Goal: Task Accomplishment & Management: Complete application form

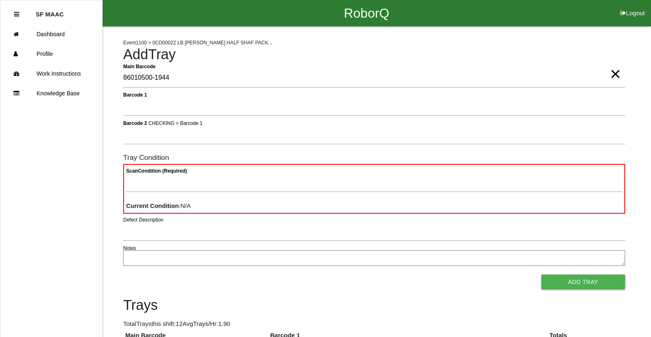
type Barcode "86010500-1944"
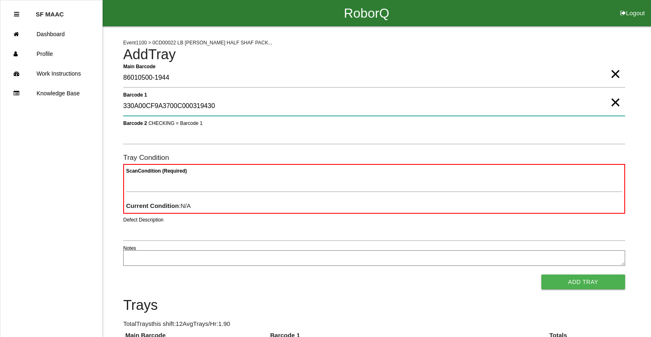
type 1 "330A00CF9A3700C000319430"
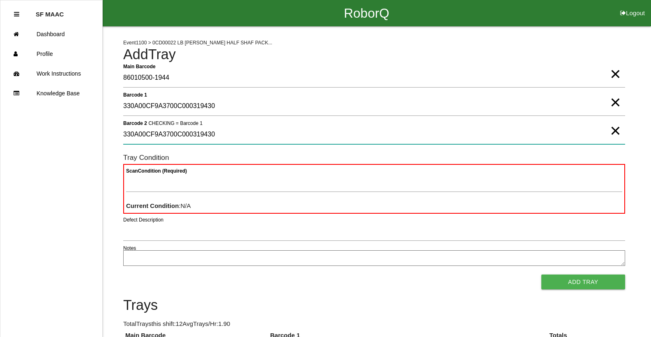
type 2 "330A00CF9A3700C000319430"
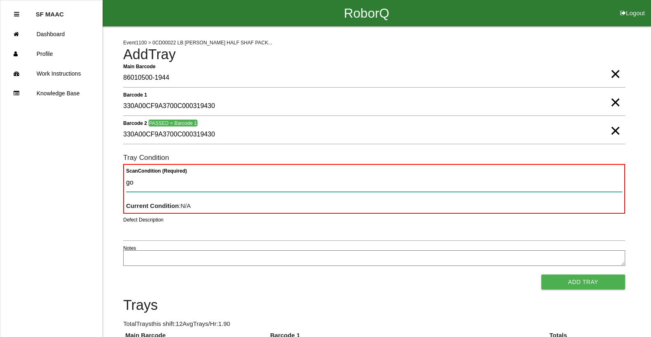
type Condition "goo"
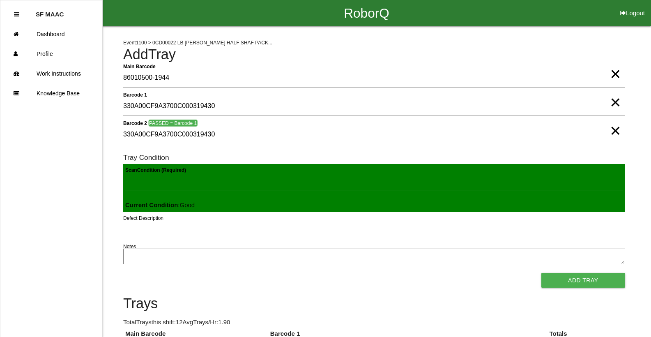
click at [541, 273] on button "Add Tray" at bounding box center [583, 280] width 84 height 15
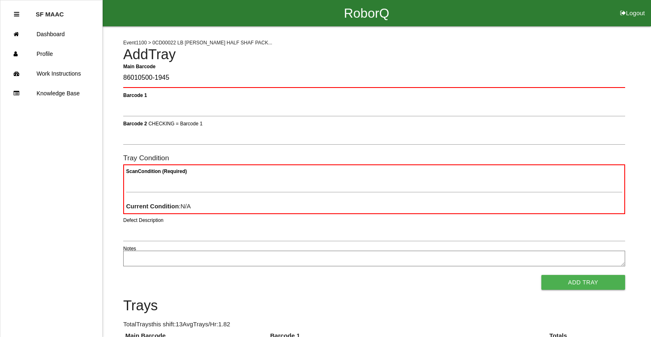
type Barcode "86010500-1945"
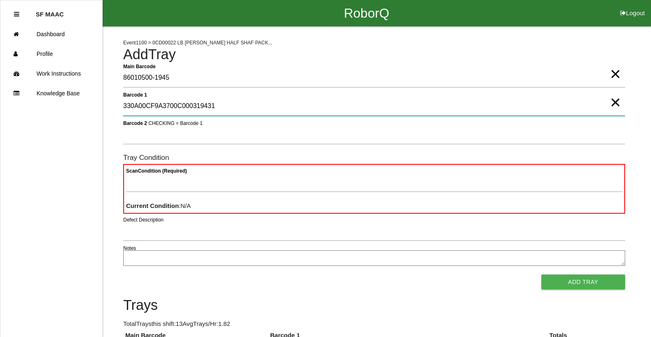
type 1 "330A00CF9A3700C000319431"
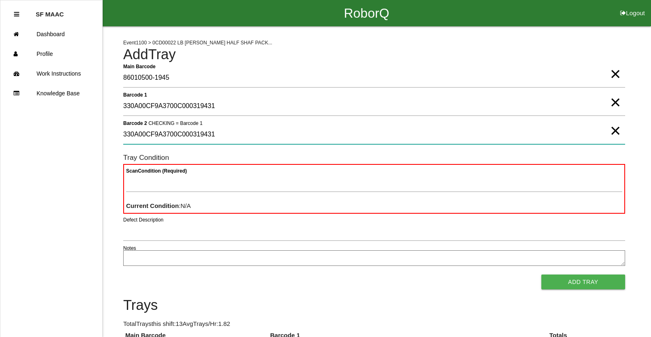
type 2 "330A00CF9A3700C000319431"
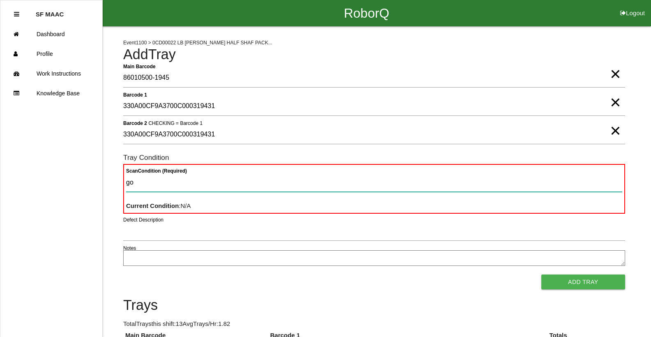
type Condition "goo"
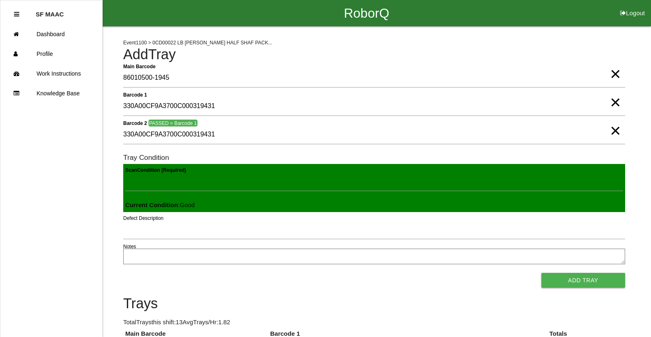
click at [541, 273] on button "Add Tray" at bounding box center [583, 280] width 84 height 15
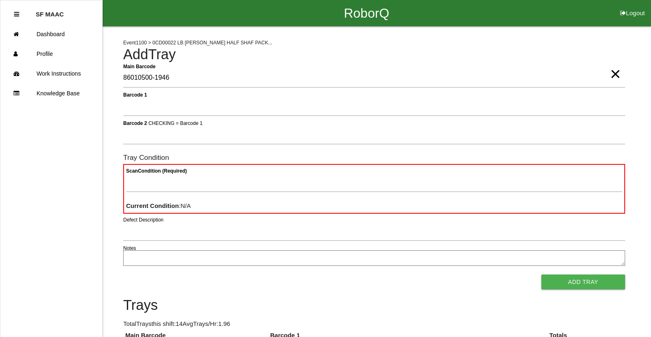
type Barcode "86010500-1946"
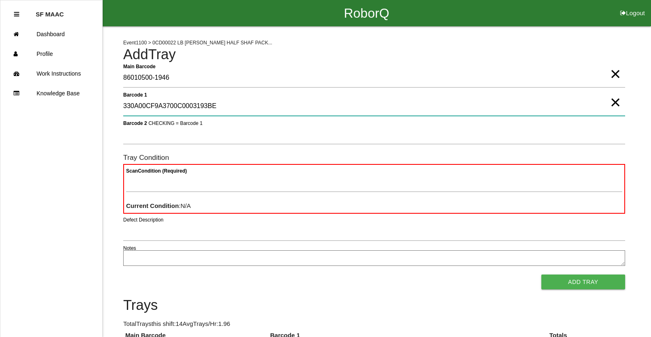
type 1 "330A00CF9A3700C0003193BE"
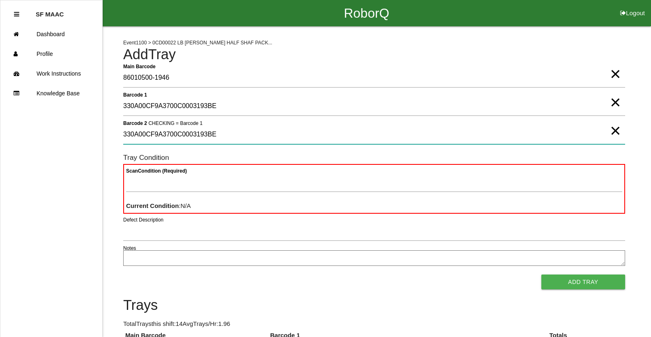
type 2 "330A00CF9A3700C0003193BE"
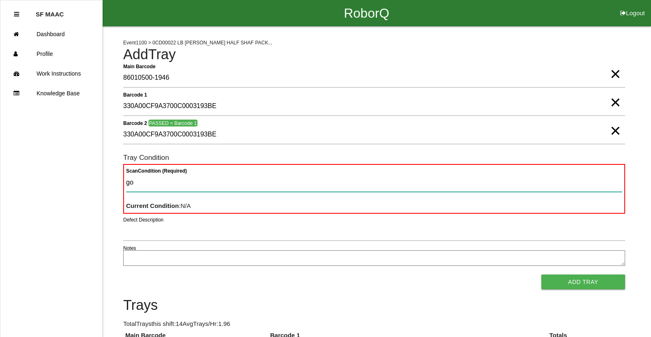
type Condition "goo"
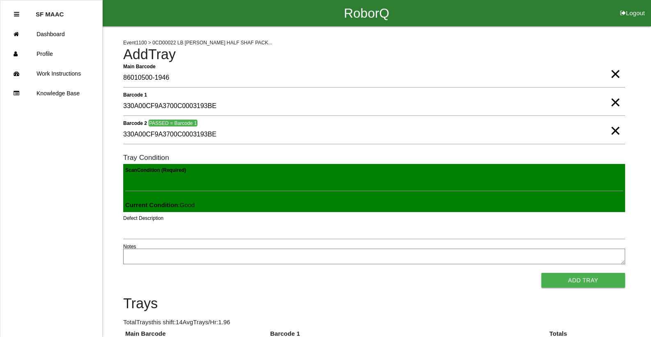
click at [541, 273] on button "Add Tray" at bounding box center [583, 280] width 84 height 15
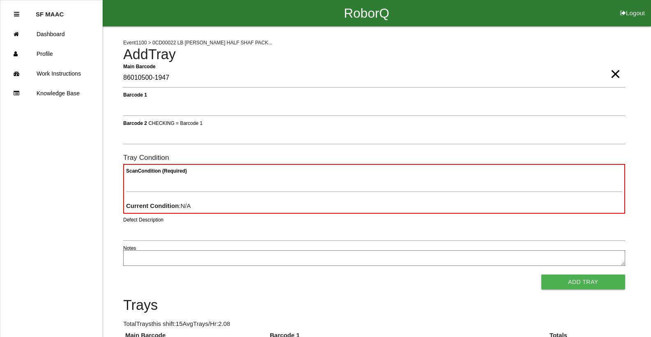
type Barcode "86010500-1947"
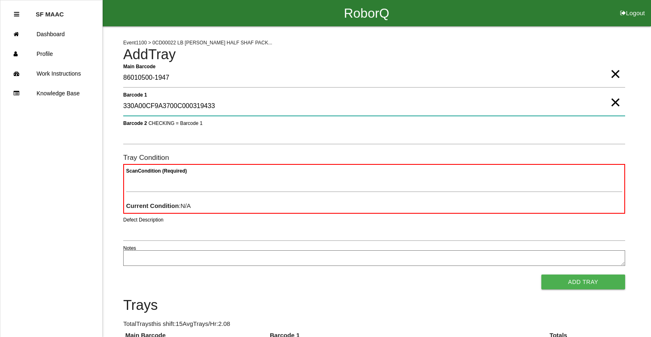
type 1 "330A00CF9A3700C000319433"
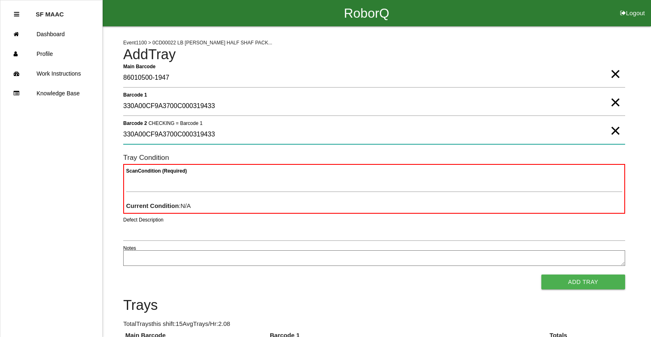
type 2 "330A00CF9A3700C000319433"
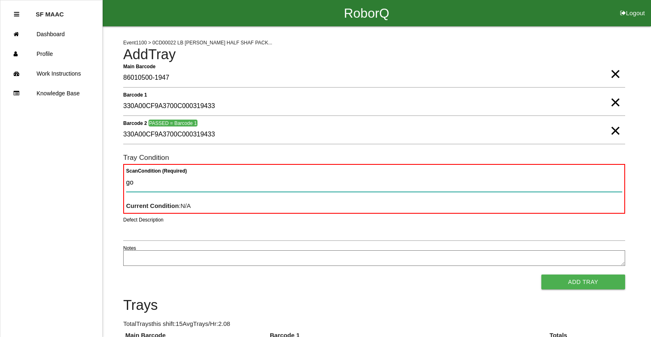
type Condition "goo"
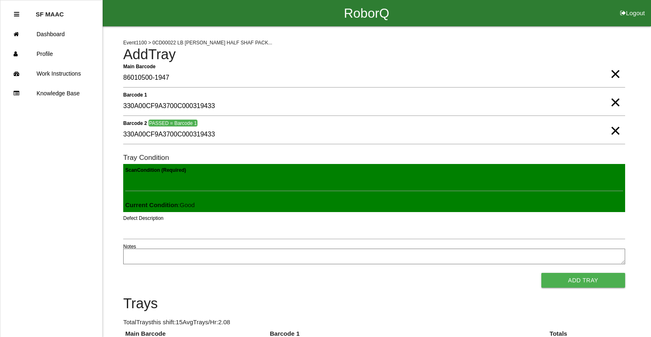
click at [541, 273] on button "Add Tray" at bounding box center [583, 280] width 84 height 15
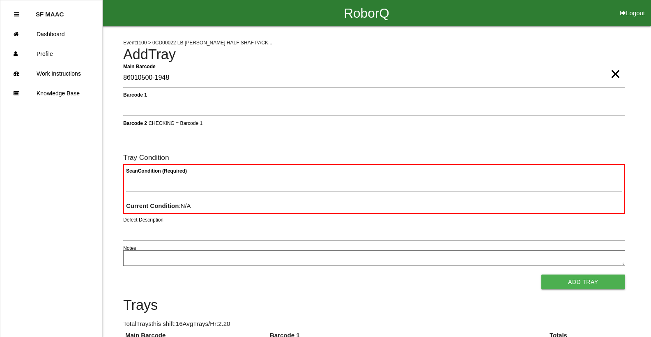
type Barcode "86010500-1948"
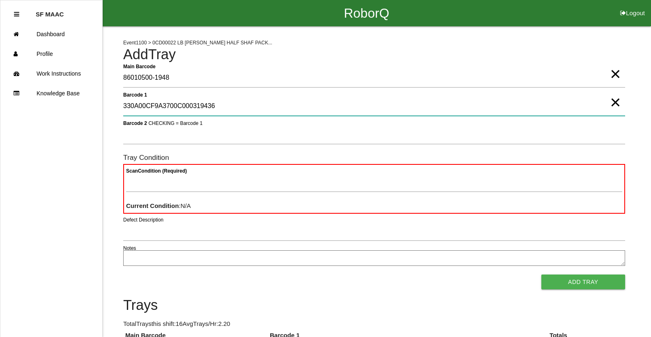
type 1 "330A00CF9A3700C000319436"
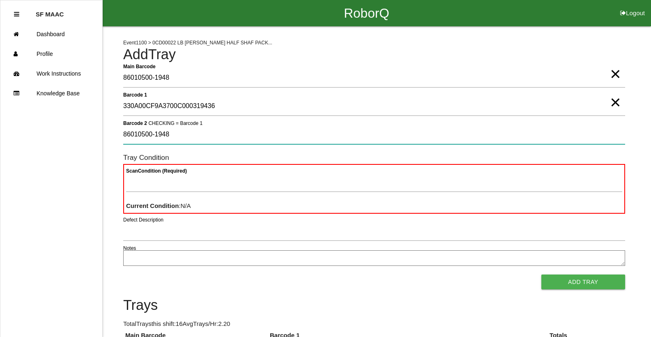
type 2 "86010500-1948"
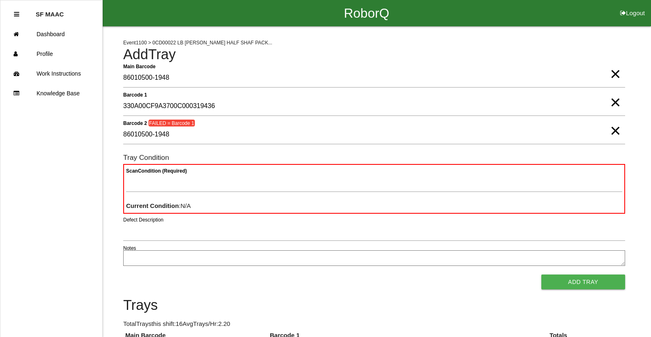
click at [616, 131] on span "×" at bounding box center [615, 122] width 11 height 16
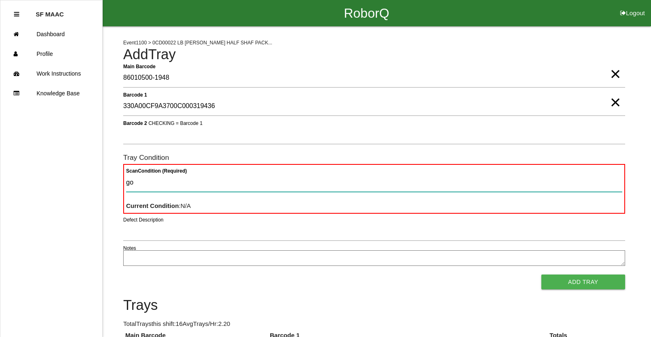
type Condition "goo"
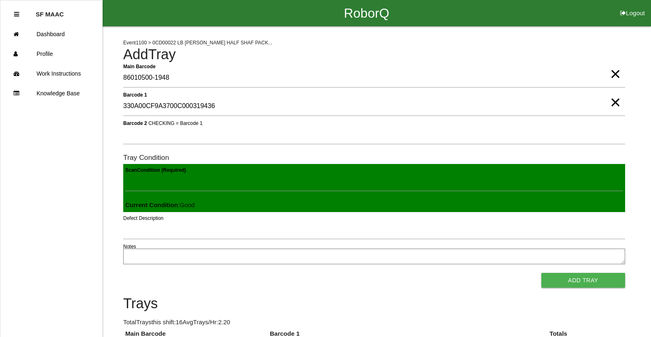
click at [541, 273] on button "Add Tray" at bounding box center [583, 280] width 84 height 15
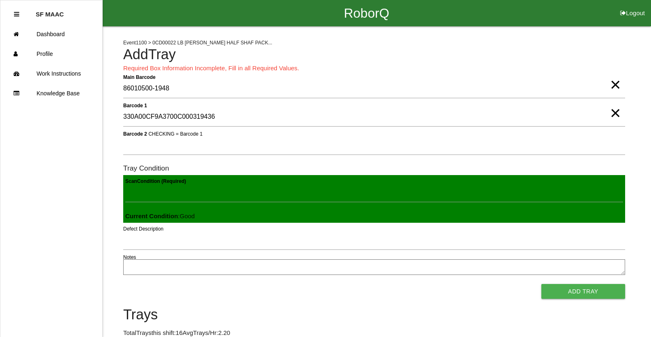
click at [616, 85] on span "×" at bounding box center [615, 76] width 11 height 16
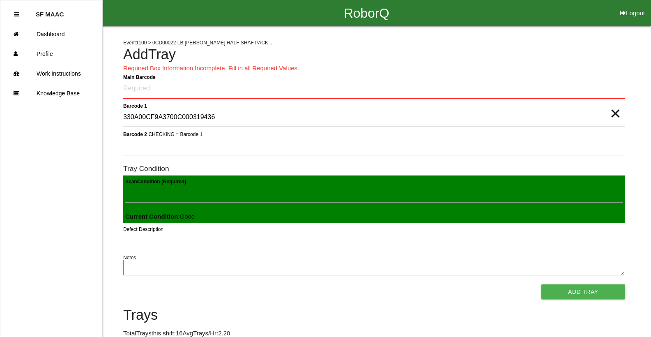
click at [612, 112] on span "×" at bounding box center [615, 105] width 11 height 16
drag, startPoint x: 449, startPoint y: 74, endPoint x: 442, endPoint y: 85, distance: 13.9
click at [442, 85] on Barcode "Main Barcode" at bounding box center [374, 88] width 502 height 19
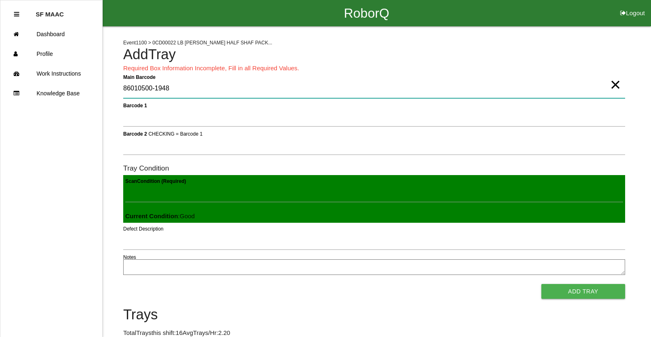
type Barcode "86010500-1948"
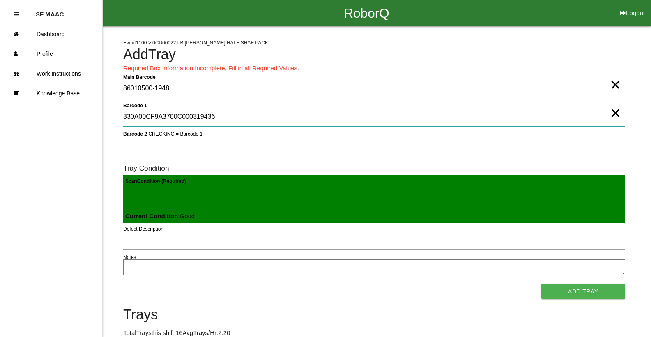
type 1 "330A00CF9A3700C000319436"
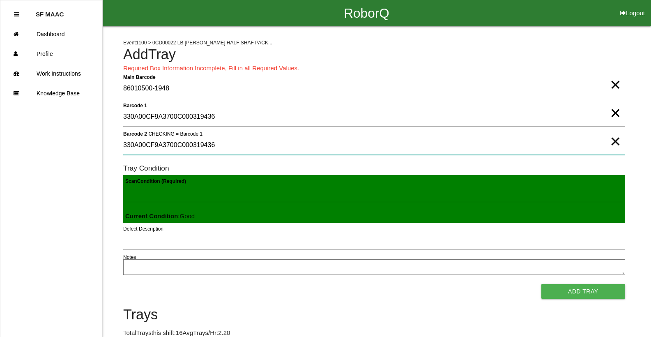
type 2 "330A00CF9A3700C000319436"
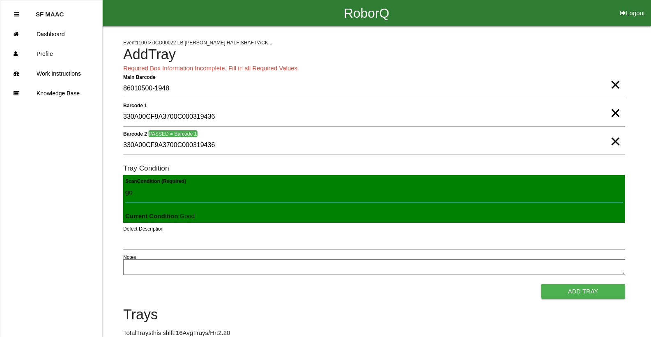
type Condition "goo"
click at [541, 284] on button "Add Tray" at bounding box center [583, 291] width 84 height 15
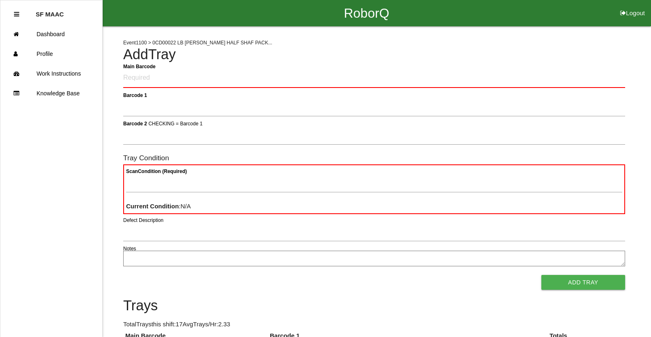
drag, startPoint x: 273, startPoint y: 90, endPoint x: 278, endPoint y: 85, distance: 6.7
click at [276, 87] on div "Main Barcode" at bounding box center [374, 80] width 502 height 23
click at [282, 79] on Barcode "Main Barcode" at bounding box center [374, 78] width 502 height 19
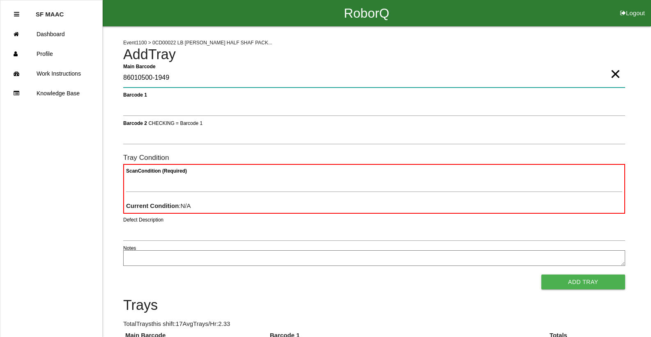
type Barcode "86010500-1949"
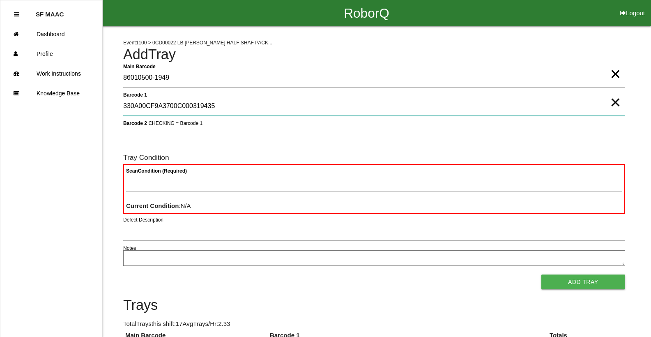
type 1 "330A00CF9A3700C000319435"
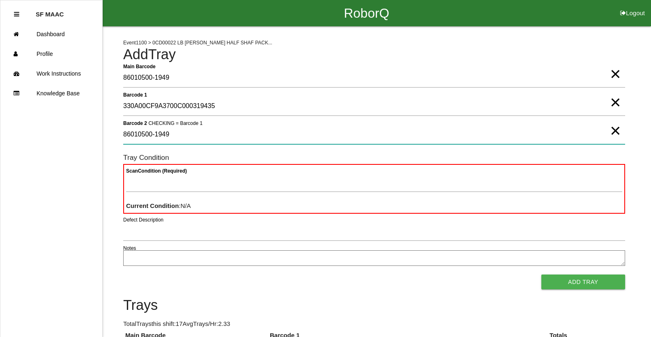
type 2 "86010500-1949"
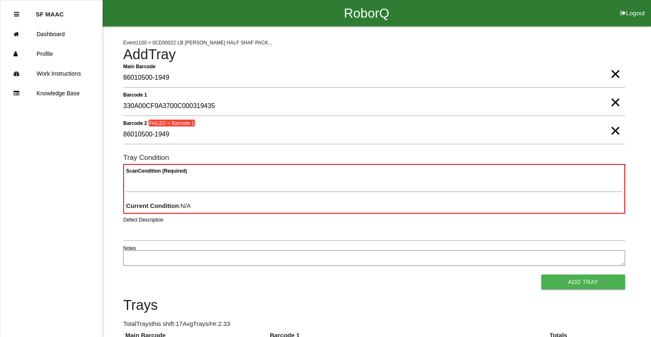
click at [616, 129] on span "×" at bounding box center [615, 122] width 11 height 16
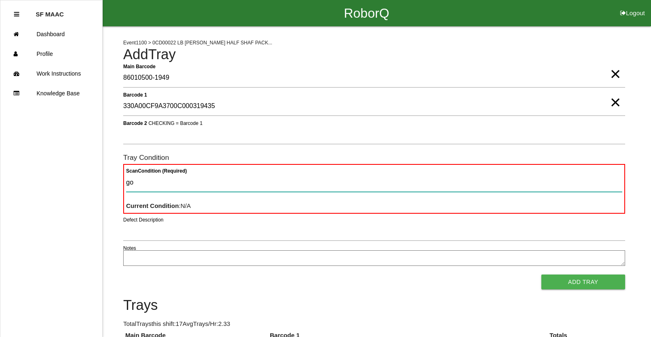
type Condition "goo"
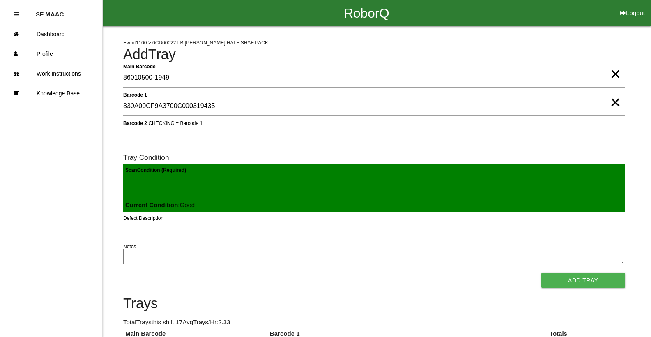
click at [541, 273] on button "Add Tray" at bounding box center [583, 280] width 84 height 15
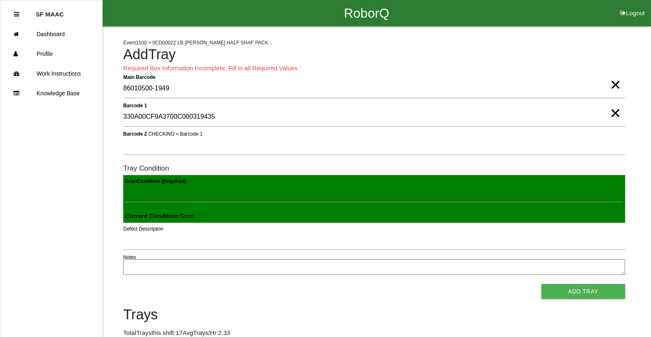
click at [612, 113] on span "×" at bounding box center [615, 105] width 11 height 16
click at [615, 85] on span "×" at bounding box center [615, 76] width 11 height 16
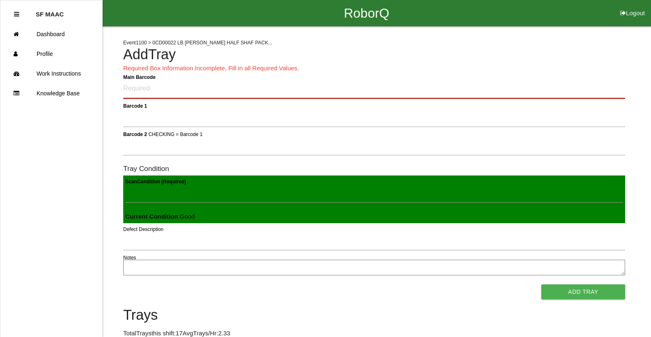
click at [135, 90] on Barcode "Main Barcode" at bounding box center [374, 88] width 502 height 19
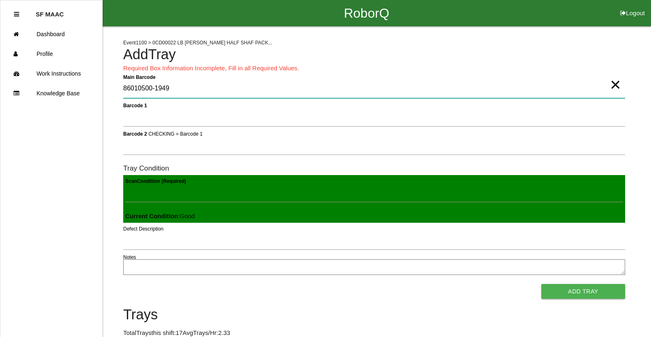
type Barcode "86010500-1949"
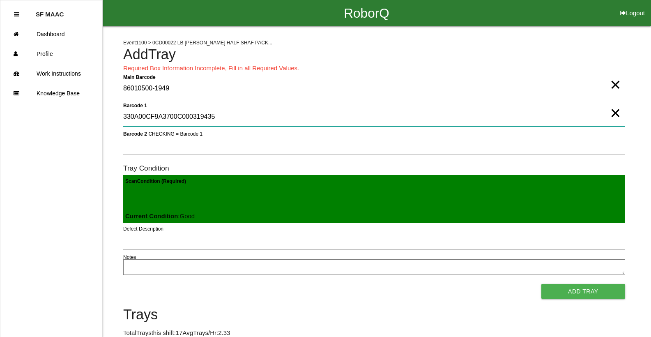
type 1 "330A00CF9A3700C000319435"
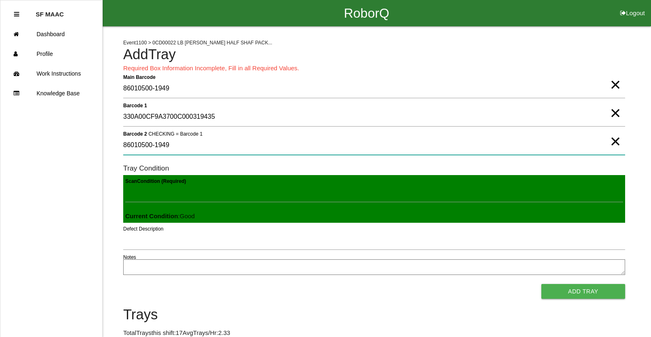
type 2 "86010500-1949"
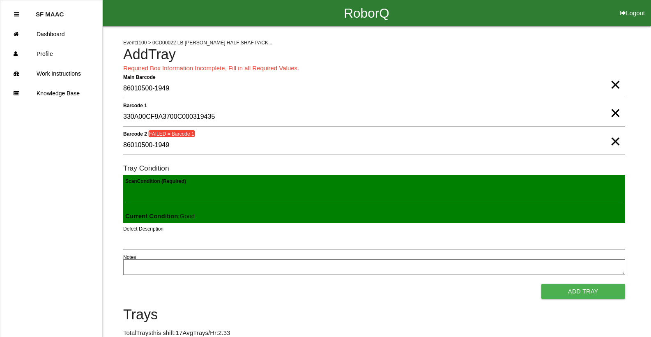
click at [619, 141] on span "×" at bounding box center [615, 133] width 11 height 16
click at [610, 113] on span "×" at bounding box center [615, 105] width 11 height 16
drag, startPoint x: 614, startPoint y: 78, endPoint x: 613, endPoint y: 83, distance: 4.9
click at [613, 82] on span "×" at bounding box center [615, 76] width 11 height 16
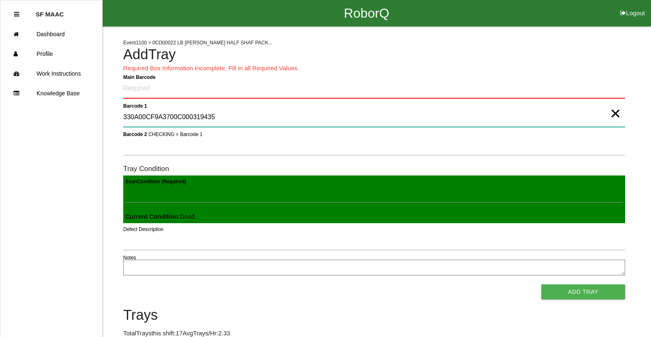
type 1 "330A00CF9A3700C000319435"
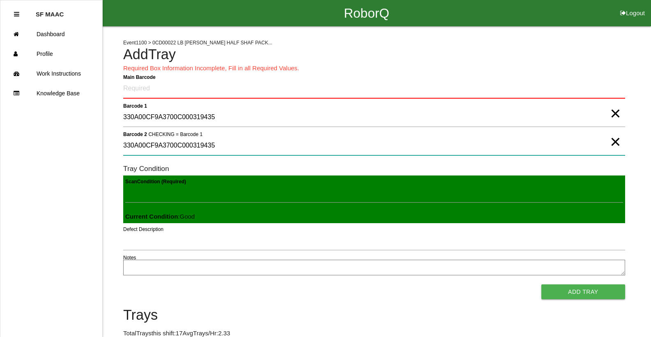
type 2 "330A00CF9A3700C000319435"
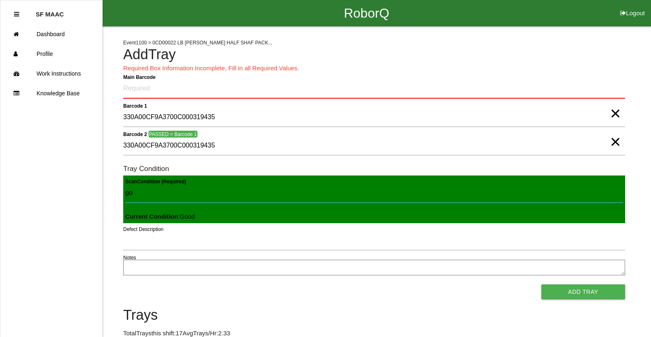
type Condition "goo"
click at [541, 284] on button "Add Tray" at bounding box center [583, 291] width 84 height 15
click at [615, 141] on span "×" at bounding box center [615, 133] width 11 height 16
click at [619, 113] on span "×" at bounding box center [615, 105] width 11 height 16
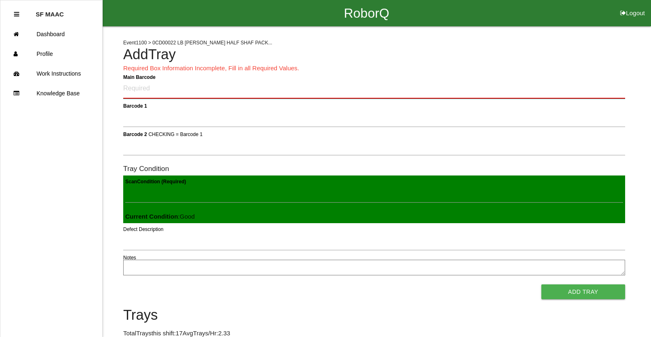
click at [419, 93] on Barcode "Main Barcode" at bounding box center [374, 88] width 502 height 19
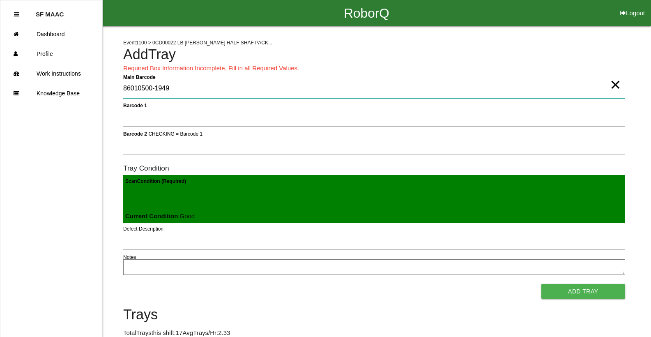
type Barcode "86010500-1949"
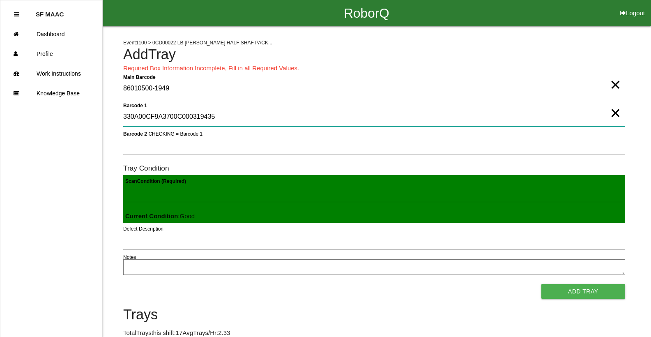
type 1 "330A00CF9A3700C000319435"
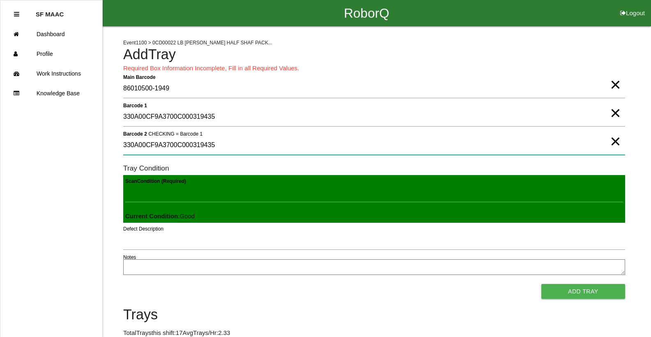
type 2 "330A00CF9A3700C000319435"
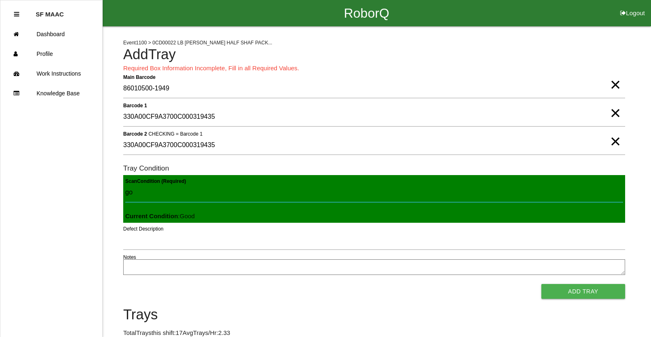
type Condition "goo"
click at [541, 284] on button "Add Tray" at bounding box center [583, 291] width 84 height 15
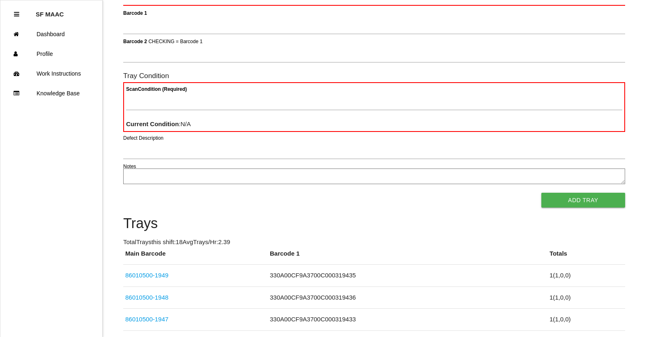
scroll to position [74, 0]
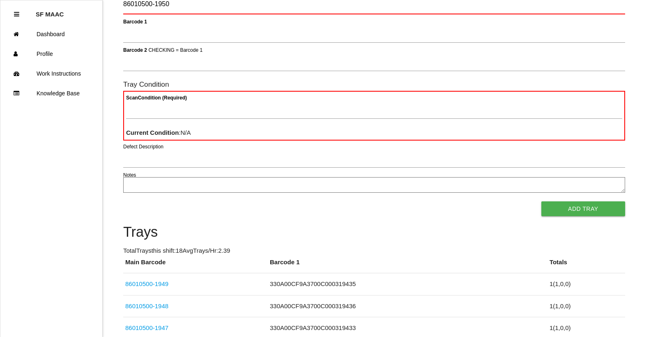
type Barcode "86010500-1950"
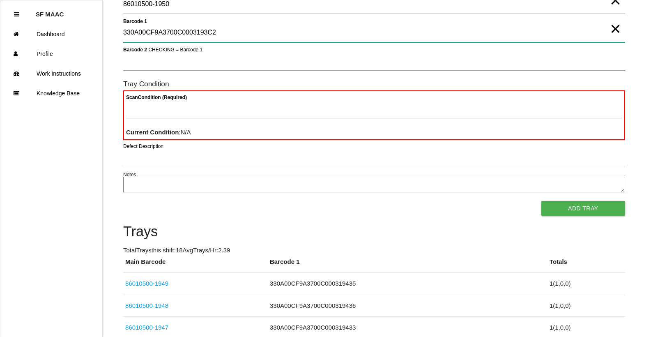
type 1 "330A00CF9A3700C0003193C2"
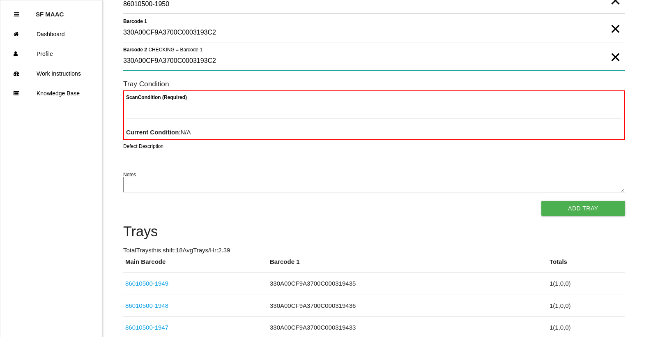
type 2 "330A00CF9A3700C0003193C2"
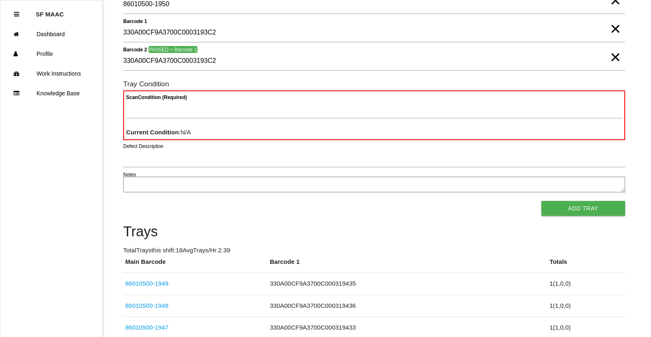
click at [612, 57] on span "×" at bounding box center [615, 49] width 11 height 16
click at [610, 29] on span "×" at bounding box center [615, 20] width 11 height 16
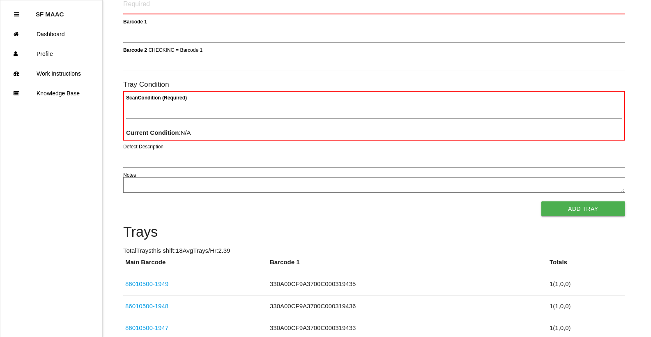
scroll to position [0, 0]
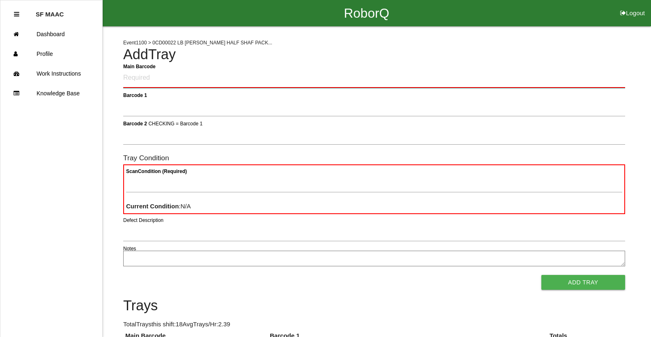
click at [331, 78] on Barcode "Main Barcode" at bounding box center [374, 78] width 502 height 19
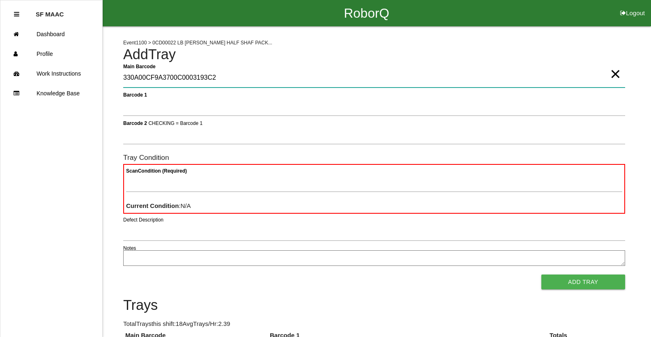
type Barcode "330A00CF9A3700C0003193C2"
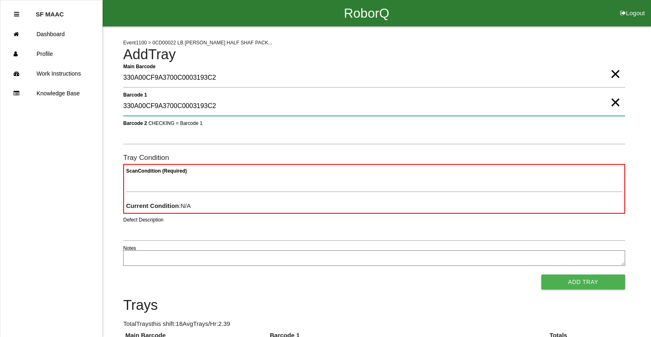
type 1 "330A00CF9A3700C0003193C2"
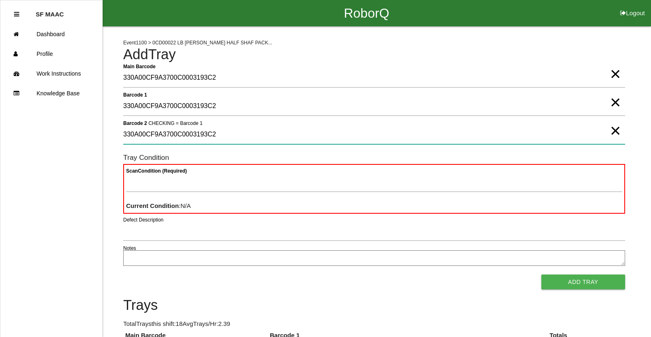
type 2 "330A00CF9A3700C0003193C2"
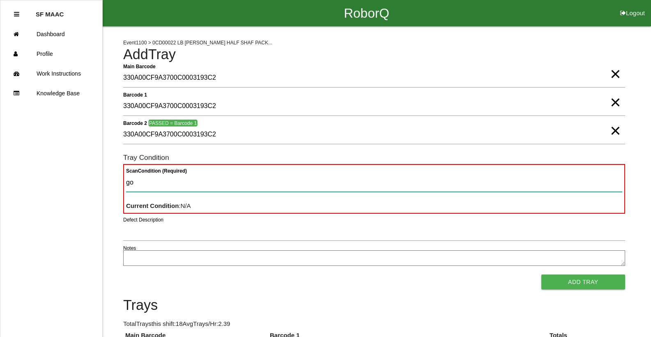
type Condition "goo"
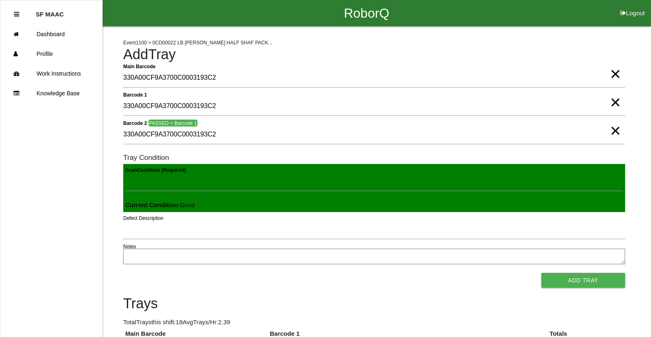
click button "Add Tray" at bounding box center [583, 280] width 84 height 15
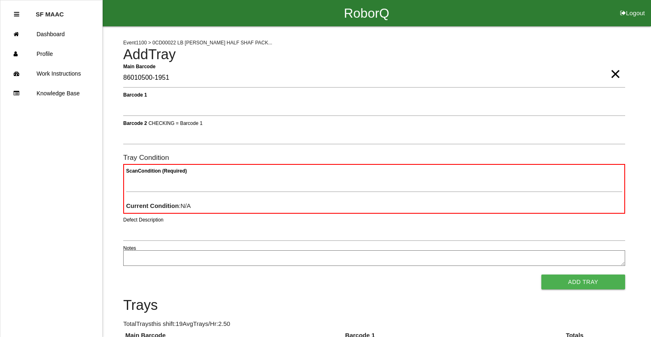
type Barcode "86010500-1951"
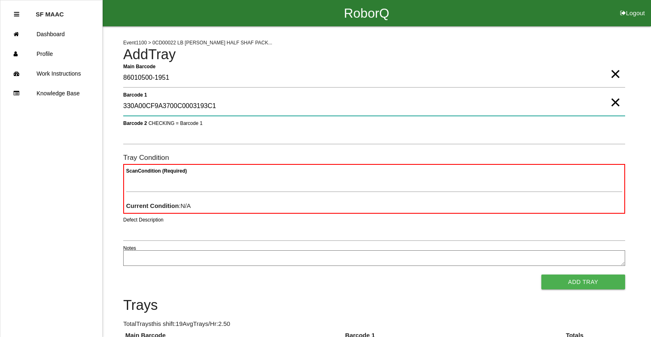
type 1 "330A00CF9A3700C0003193C1"
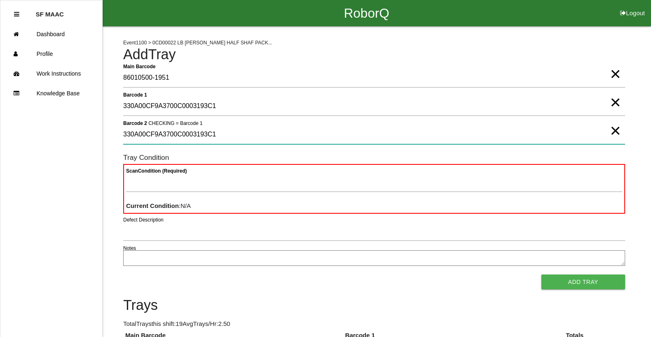
type 2 "330A00CF9A3700C0003193C1"
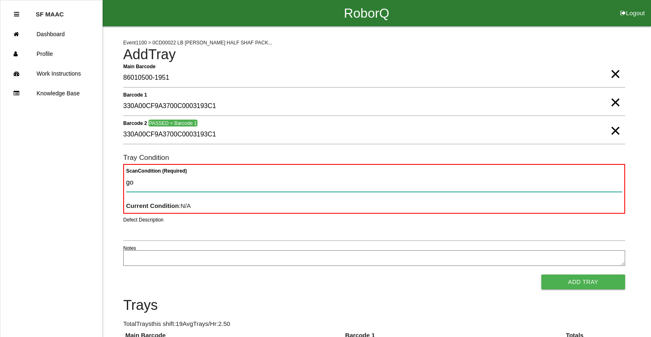
type Condition "goo"
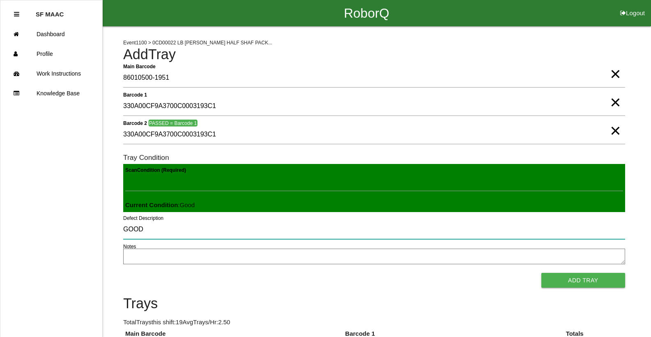
type input "GOOD"
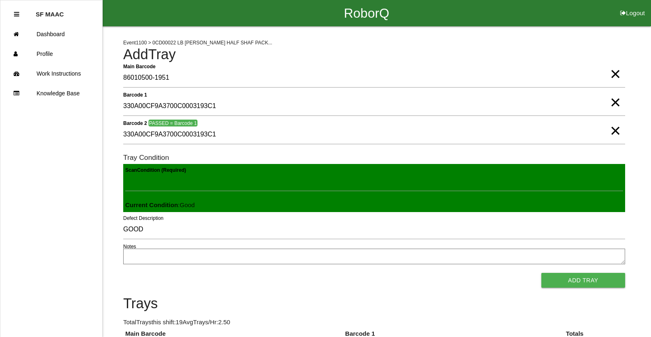
click at [619, 74] on span "×" at bounding box center [615, 66] width 11 height 16
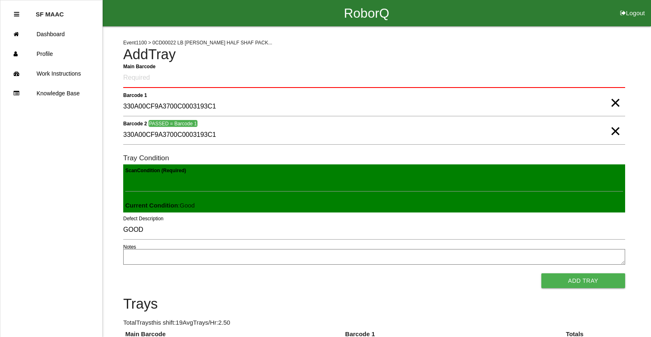
click at [617, 101] on span "×" at bounding box center [615, 94] width 11 height 16
click at [614, 131] on span "×" at bounding box center [615, 123] width 11 height 16
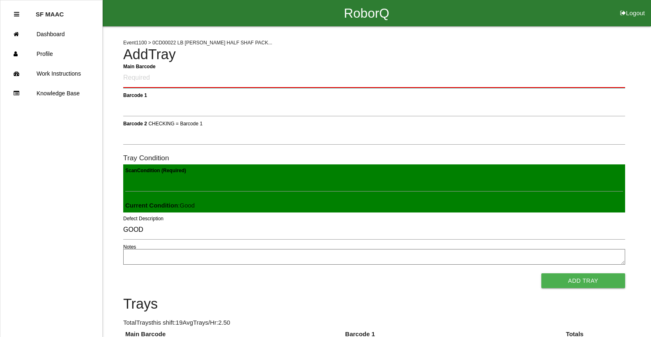
click at [483, 77] on Barcode "Main Barcode" at bounding box center [374, 78] width 502 height 19
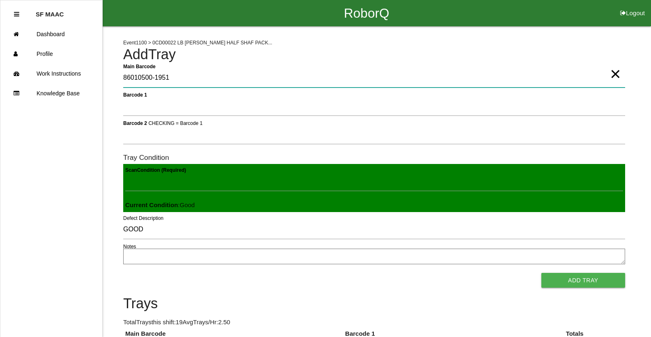
type Barcode "86010500-1951"
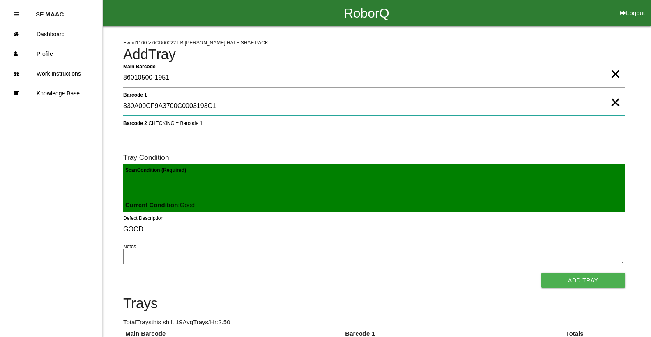
type 1 "330A00CF9A3700C0003193C1"
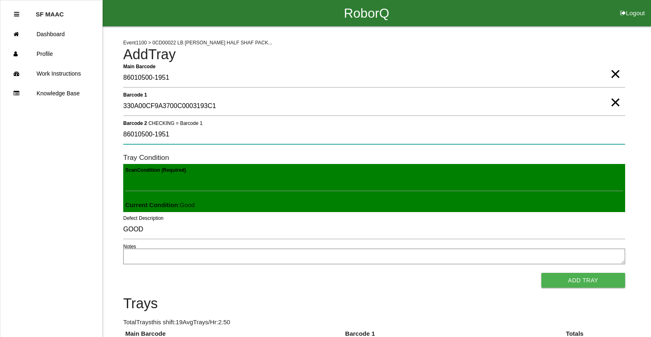
type 2 "86010500-1951"
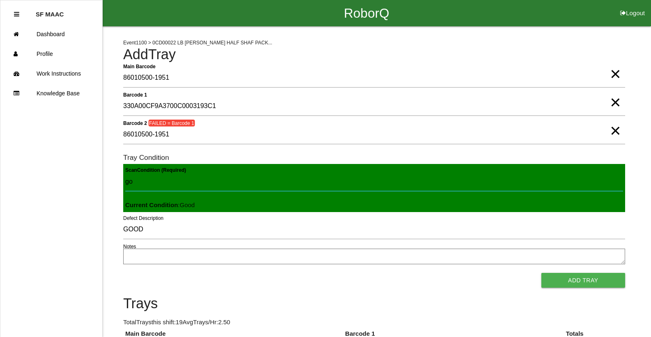
type Condition "goo"
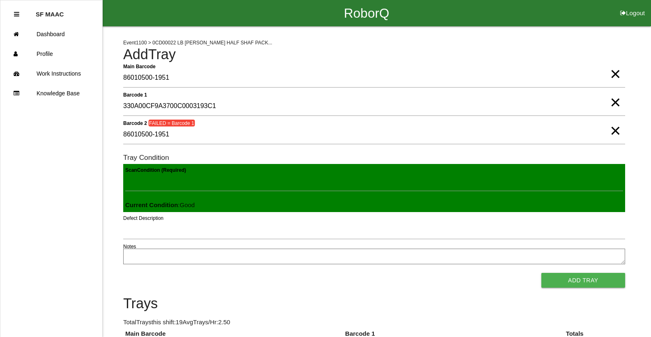
click at [541, 273] on button "Add Tray" at bounding box center [583, 280] width 84 height 15
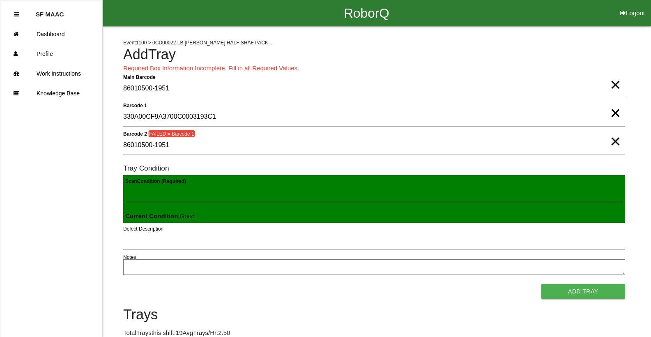
click at [614, 141] on span "×" at bounding box center [615, 133] width 11 height 16
click at [615, 113] on span "×" at bounding box center [615, 105] width 11 height 16
click at [613, 85] on span "×" at bounding box center [615, 76] width 11 height 16
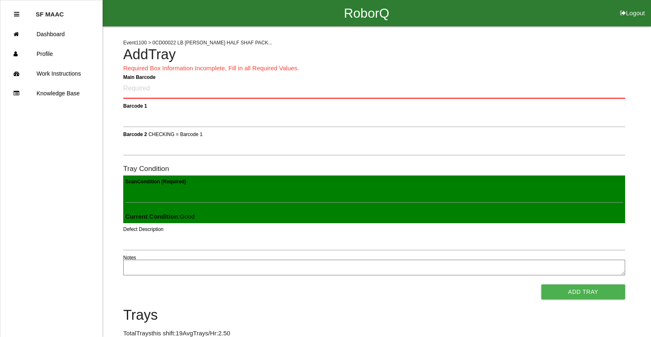
drag, startPoint x: 298, startPoint y: 207, endPoint x: 295, endPoint y: 203, distance: 5.6
click at [298, 207] on div "Scan Condition (Required) Current Condition : Good" at bounding box center [374, 199] width 502 height 48
drag, startPoint x: 230, startPoint y: 202, endPoint x: 166, endPoint y: 184, distance: 66.2
click at [213, 200] on Condition "Scan Condition (Required)" at bounding box center [374, 193] width 498 height 19
click at [200, 217] on div "Scan Condition (Required) Current Condition : Good" at bounding box center [374, 199] width 502 height 48
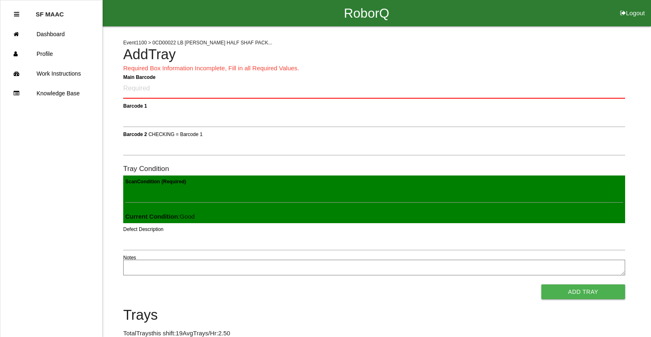
drag, startPoint x: 200, startPoint y: 217, endPoint x: 193, endPoint y: 218, distance: 6.6
click at [198, 217] on div "Scan Condition (Required) Current Condition : Good" at bounding box center [374, 199] width 502 height 48
click at [186, 193] on Condition "Scan Condition (Required)" at bounding box center [374, 193] width 498 height 19
click at [216, 93] on Barcode "Main Barcode" at bounding box center [374, 88] width 502 height 19
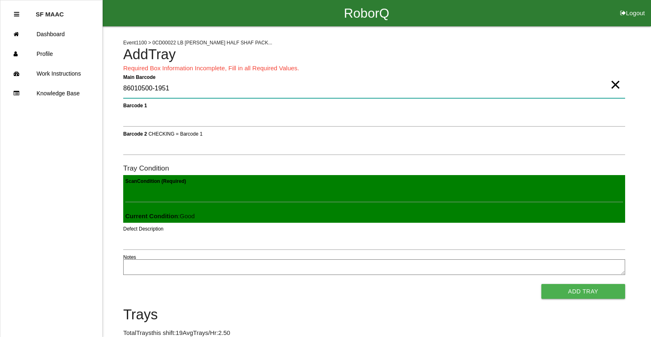
type Barcode "86010500-1951"
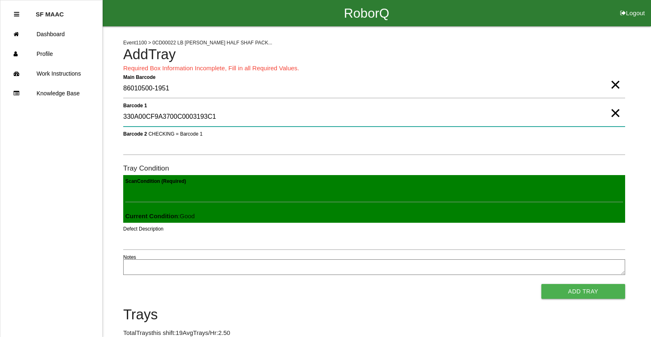
type 1 "330A00CF9A3700C0003193C1"
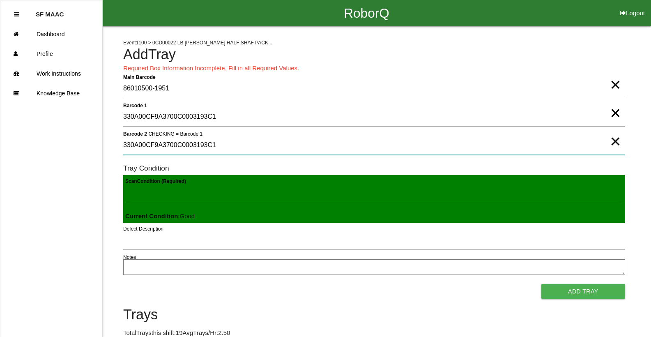
type 2 "330A00CF9A3700C0003193C1"
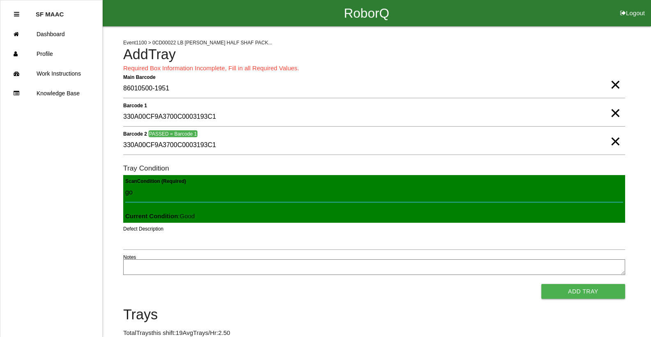
type Condition "goo"
click at [541, 284] on button "Add Tray" at bounding box center [583, 291] width 84 height 15
